Goal: Transaction & Acquisition: Purchase product/service

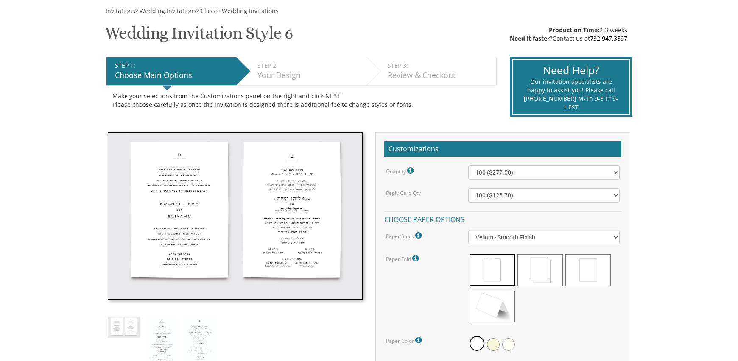
scroll to position [124, 0]
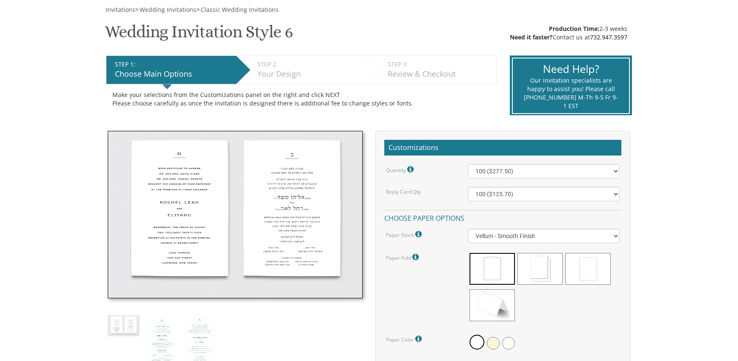
click at [180, 206] on img at bounding box center [235, 215] width 255 height 168
click at [166, 164] on img at bounding box center [235, 215] width 255 height 168
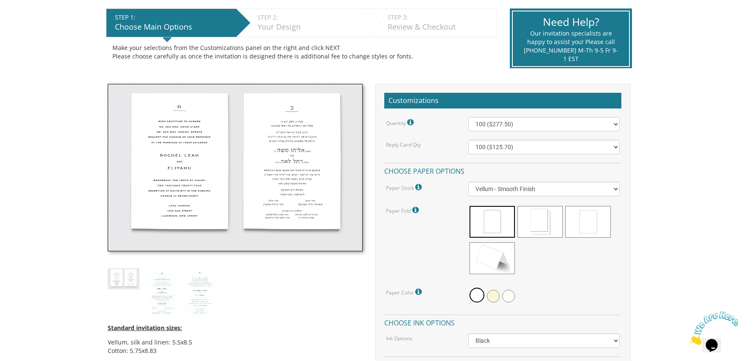
scroll to position [172, 0]
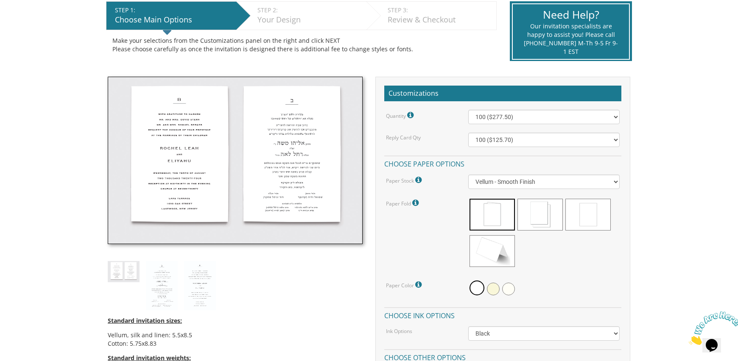
click at [180, 152] on img at bounding box center [235, 161] width 255 height 168
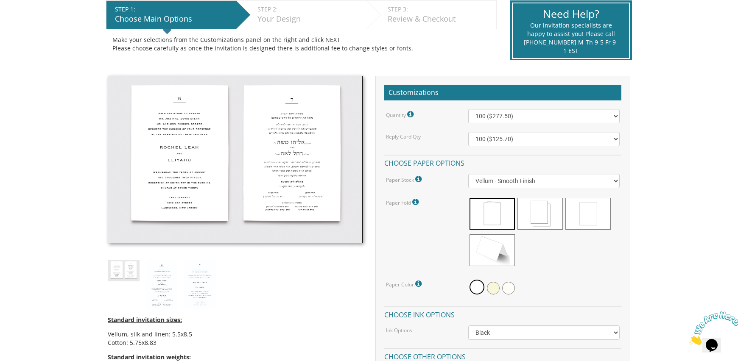
click at [180, 152] on img at bounding box center [235, 160] width 255 height 168
